Goal: Find specific page/section: Find specific page/section

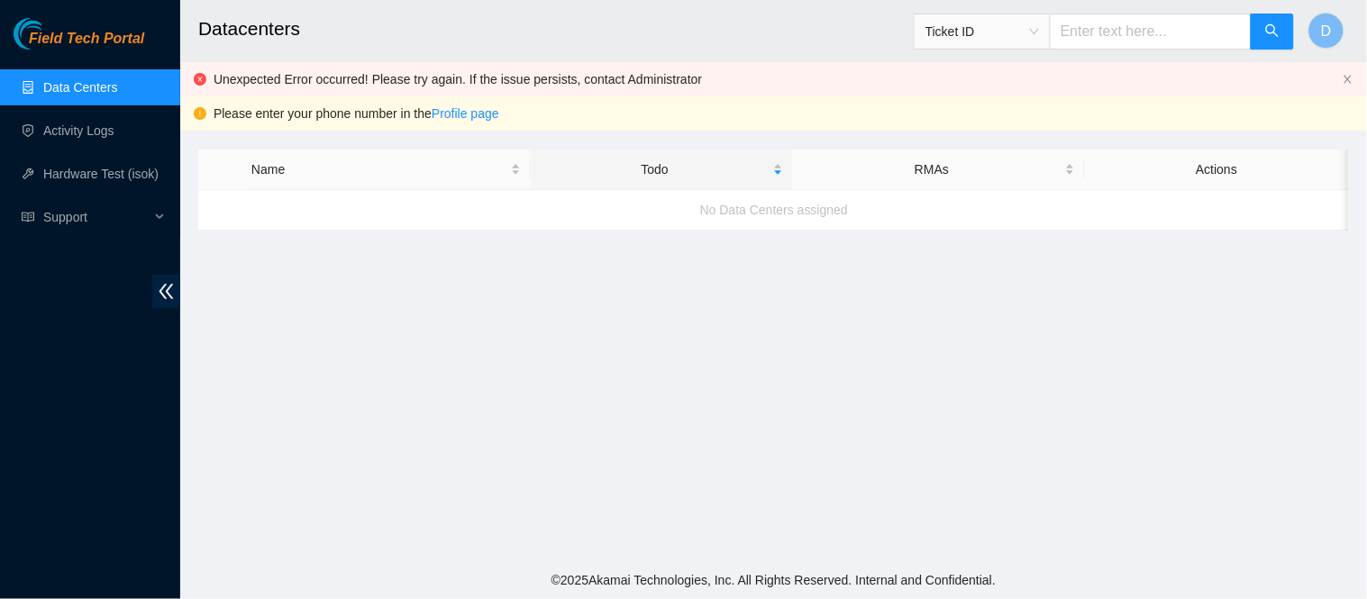
click at [578, 41] on h2 "Datacenters" at bounding box center [664, 29] width 932 height 58
click at [114, 136] on link "Activity Logs" at bounding box center [78, 130] width 71 height 14
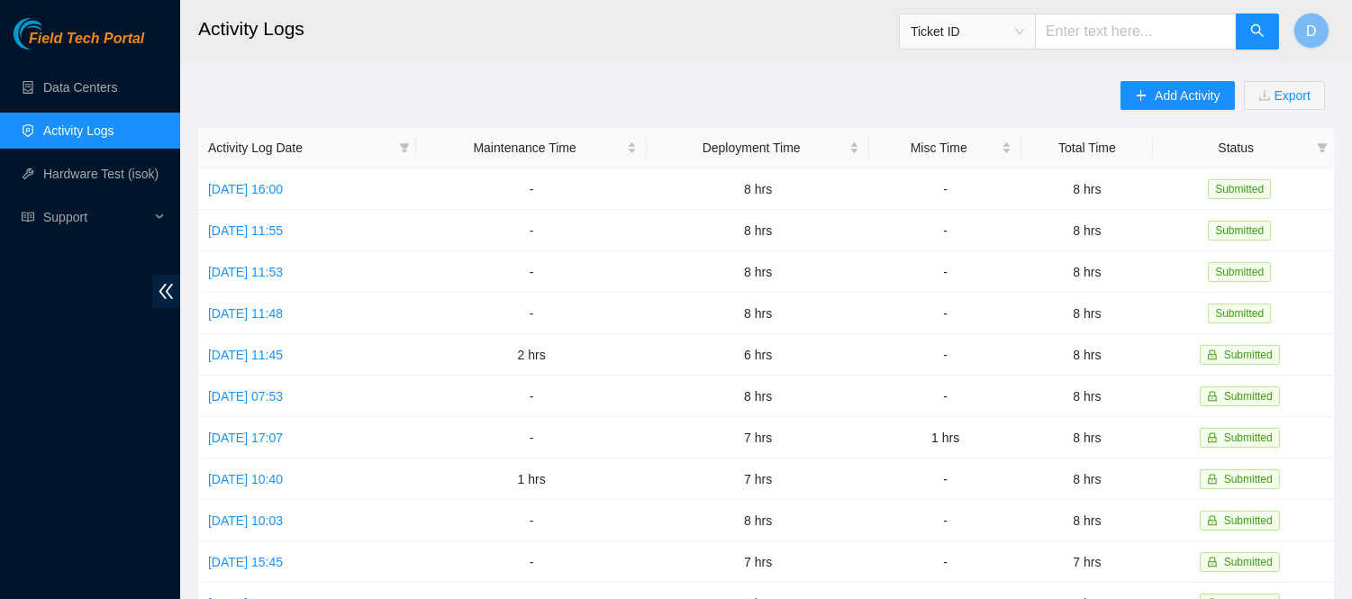
click at [555, 38] on h2 "Activity Logs" at bounding box center [659, 29] width 922 height 58
click at [505, 7] on h2 "Activity Logs" at bounding box center [659, 29] width 922 height 58
